Goal: Communication & Community: Connect with others

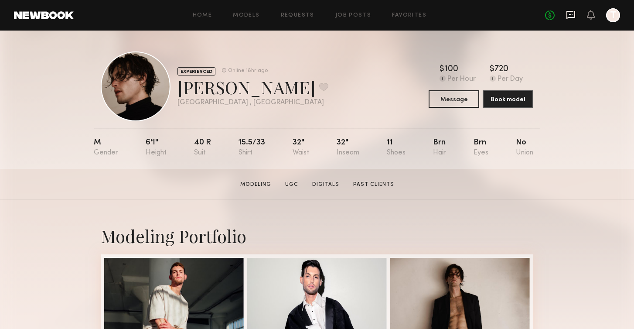
click at [573, 14] on icon at bounding box center [571, 15] width 10 height 10
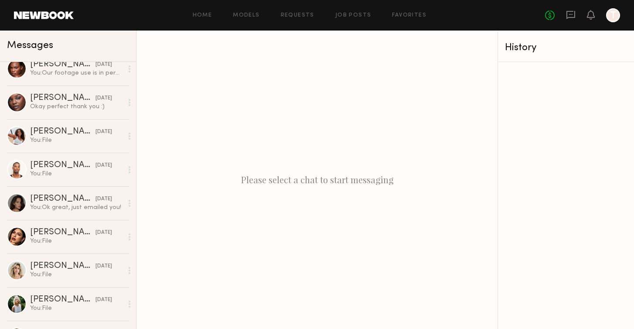
scroll to position [304, 0]
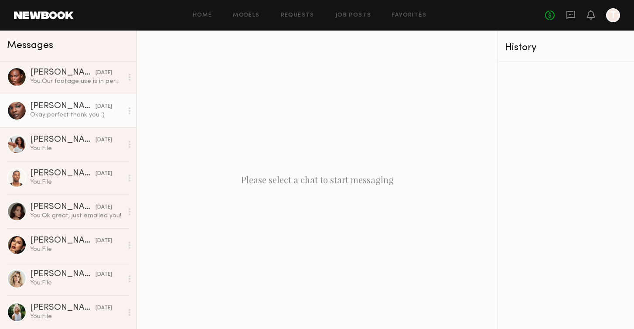
click at [73, 120] on link "[PERSON_NAME] [DATE] Okay perfect thank you :)" at bounding box center [68, 111] width 136 height 34
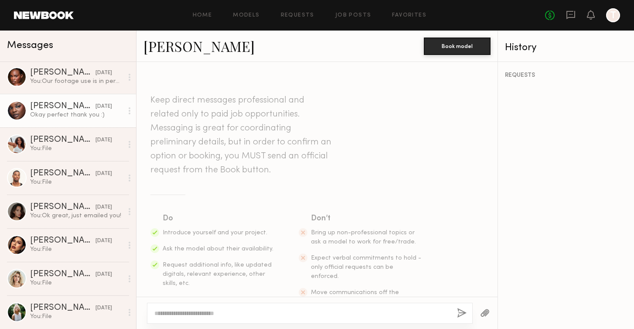
scroll to position [553, 0]
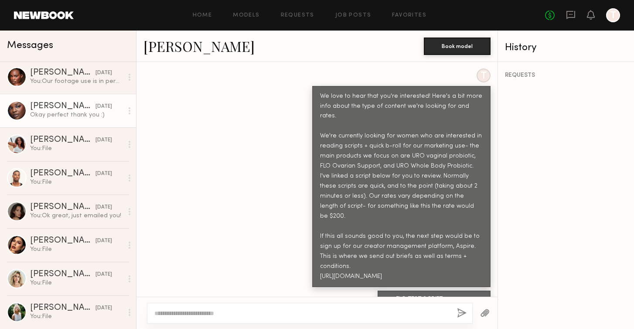
click at [177, 44] on link "[PERSON_NAME]" at bounding box center [199, 46] width 111 height 19
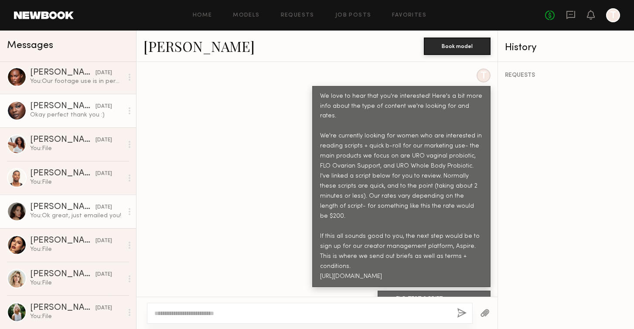
scroll to position [352, 0]
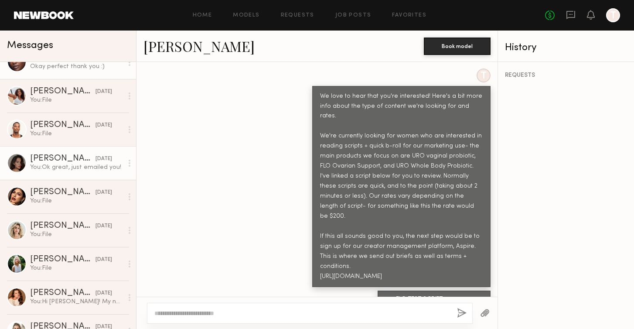
click at [66, 169] on div "You: Ok great, just emailed you!" at bounding box center [76, 167] width 93 height 8
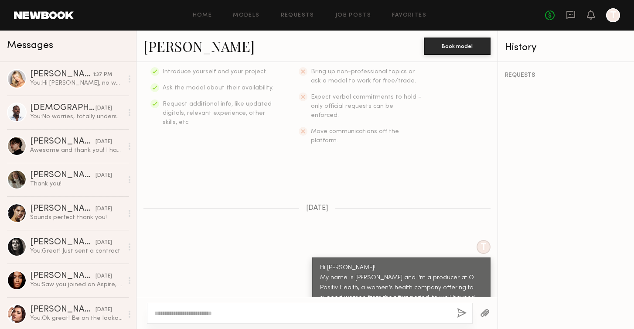
scroll to position [415, 0]
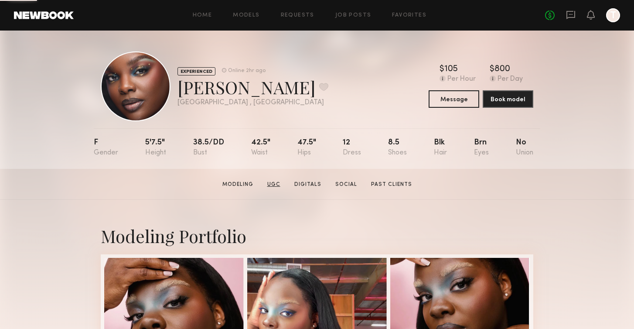
click at [278, 183] on link "UGC" at bounding box center [274, 185] width 20 height 8
click at [277, 187] on link "UGC" at bounding box center [274, 185] width 20 height 8
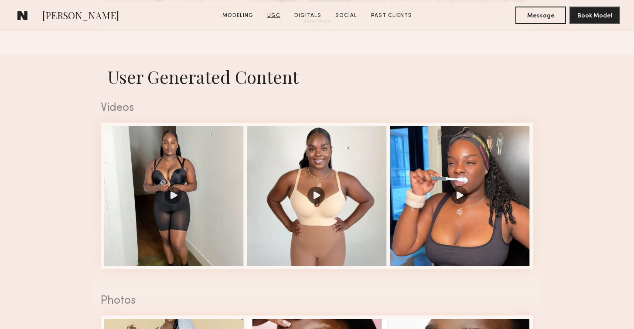
scroll to position [826, 0]
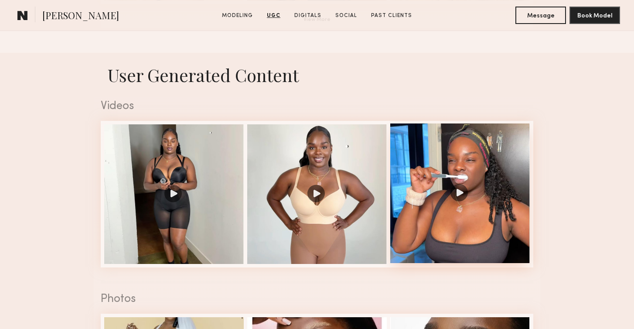
click at [459, 190] on div at bounding box center [460, 193] width 140 height 140
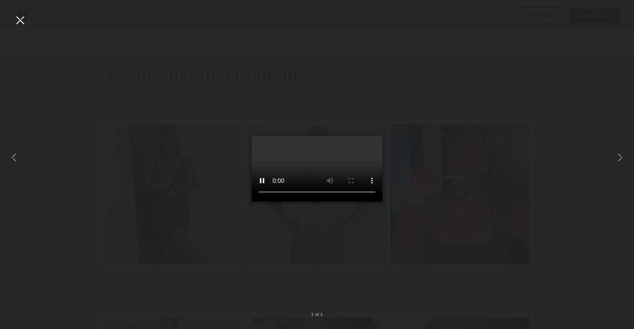
click at [453, 114] on div at bounding box center [317, 157] width 634 height 287
click at [18, 24] on div at bounding box center [20, 20] width 14 height 14
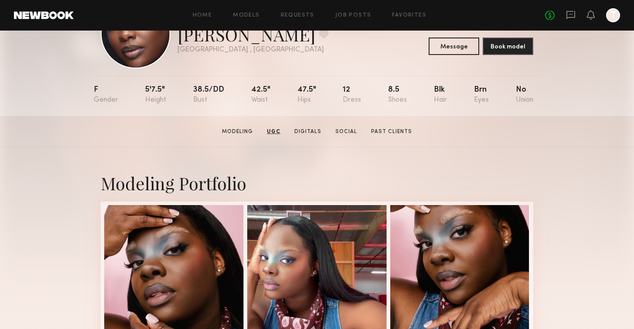
scroll to position [50, 0]
